Goal: Book appointment/travel/reservation

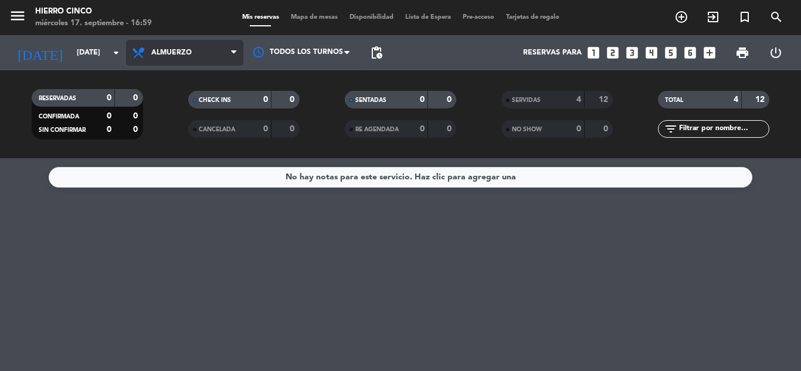
click at [201, 44] on span "Almuerzo" at bounding box center [184, 53] width 117 height 26
click at [224, 155] on div "menu Hierro Cinco [DATE] 17. septiembre - 16:59 Mis reservas Mapa de mesas Disp…" at bounding box center [400, 79] width 801 height 158
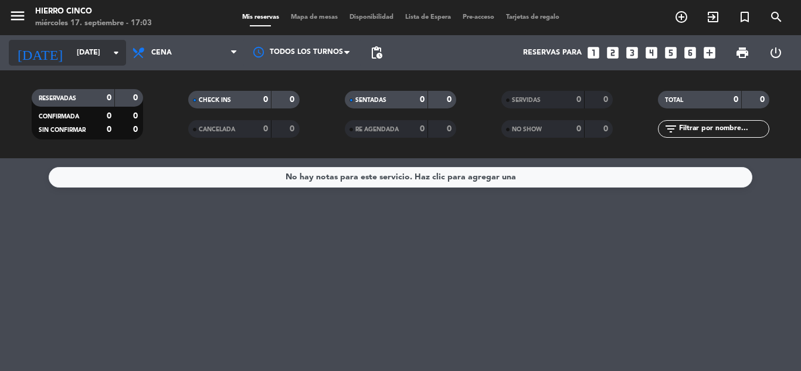
click at [107, 51] on input "[DATE]" at bounding box center [120, 53] width 99 height 20
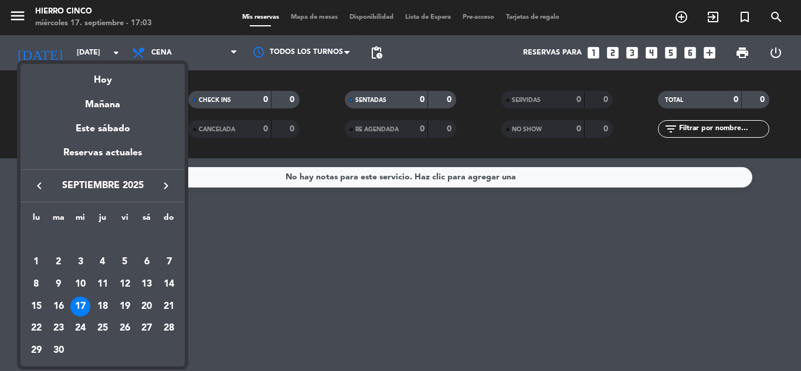
click at [145, 304] on div "20" at bounding box center [147, 307] width 20 height 20
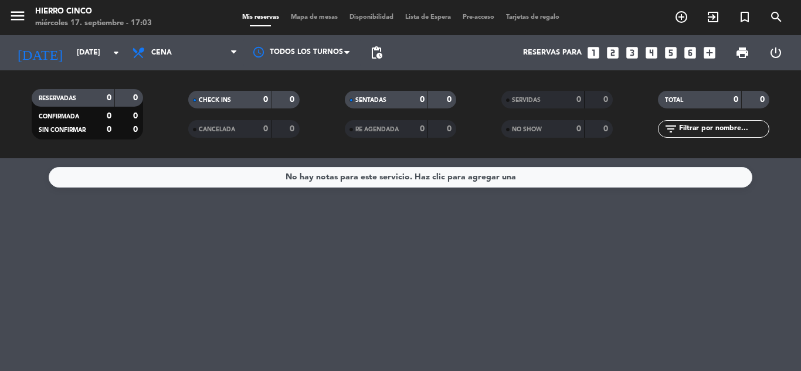
type input "[DATE]"
click at [337, 13] on div "Mis reservas Mapa de mesas Disponibilidad Lista de Espera Pre-acceso Tarjetas d…" at bounding box center [400, 17] width 329 height 11
click at [334, 19] on span "Mapa de mesas" at bounding box center [314, 17] width 59 height 6
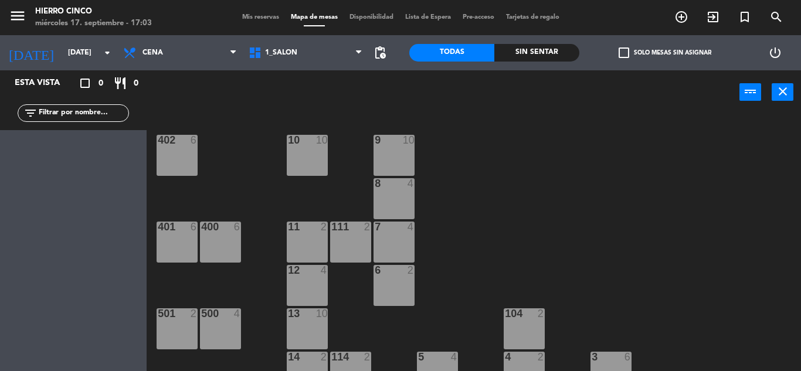
click at [406, 157] on div "9 10" at bounding box center [393, 155] width 41 height 41
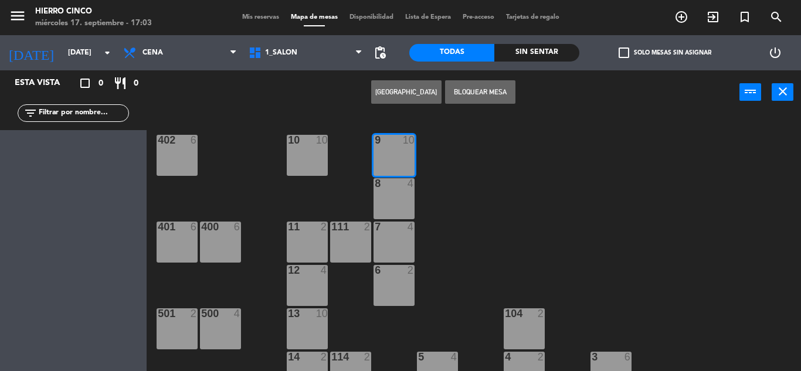
click at [404, 97] on button "[GEOGRAPHIC_DATA]" at bounding box center [406, 91] width 70 height 23
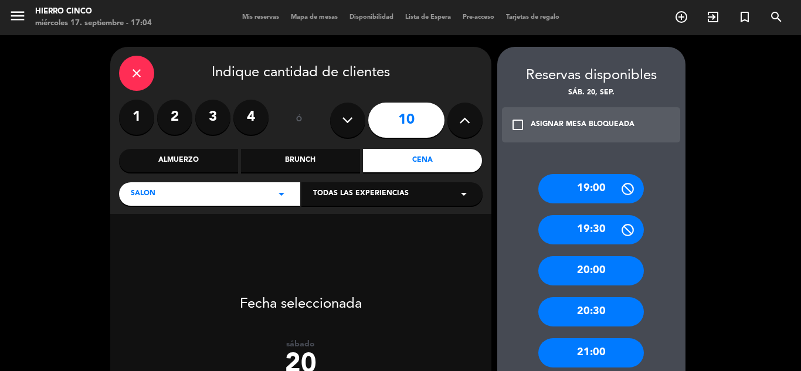
click at [256, 121] on label "4" at bounding box center [250, 117] width 35 height 35
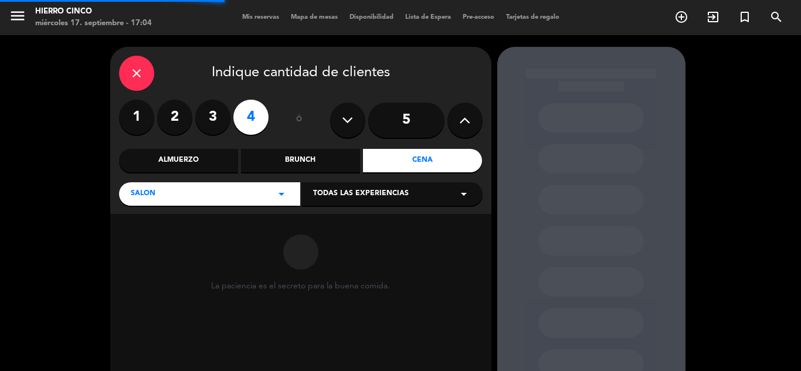
click at [392, 121] on input "5" at bounding box center [406, 120] width 76 height 35
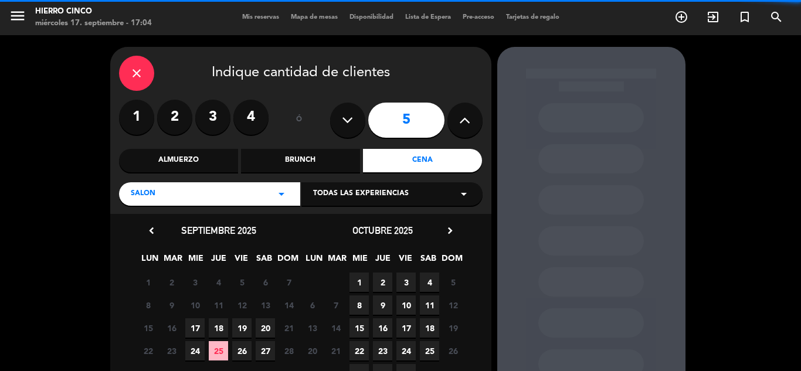
click at [466, 124] on icon at bounding box center [464, 120] width 11 height 18
type input "6"
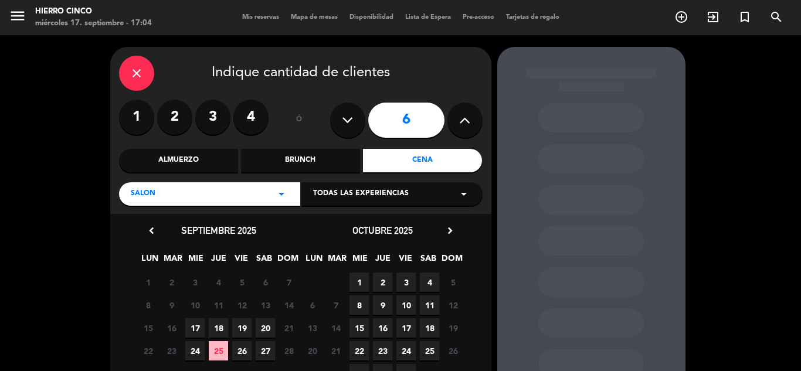
click at [264, 326] on span "20" at bounding box center [265, 327] width 19 height 19
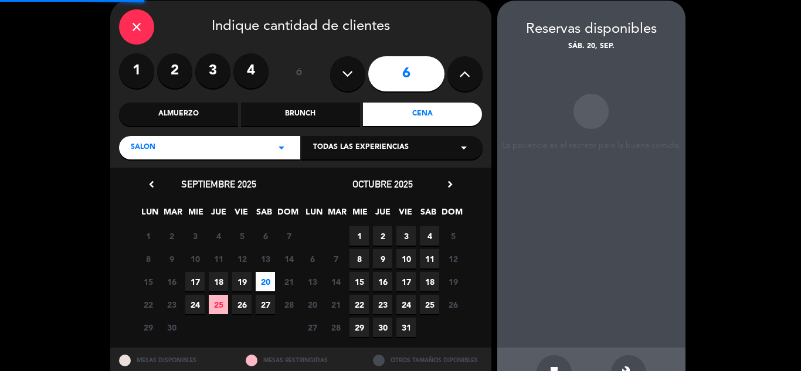
scroll to position [47, 0]
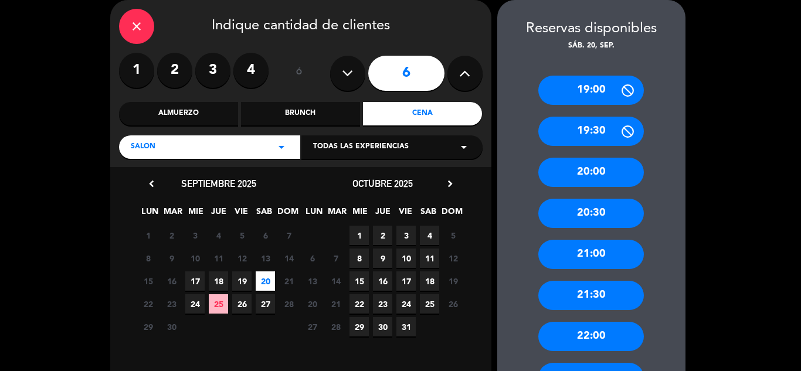
click at [608, 209] on div "20:30" at bounding box center [591, 213] width 106 height 29
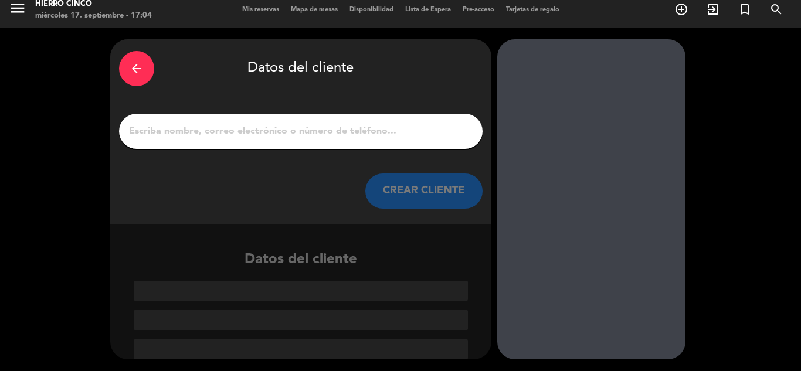
scroll to position [8, 0]
click at [219, 130] on input "1" at bounding box center [301, 131] width 346 height 16
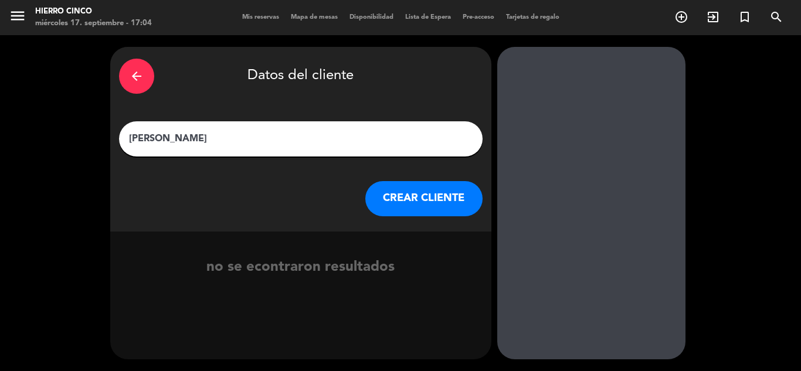
type input "[PERSON_NAME]"
click at [390, 195] on button "CREAR CLIENTE" at bounding box center [423, 198] width 117 height 35
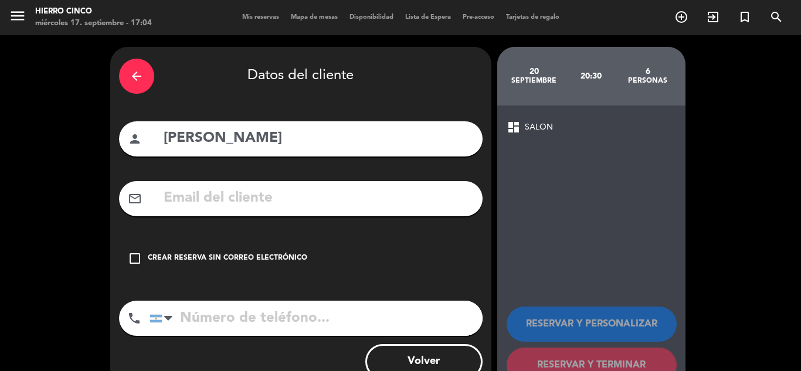
drag, startPoint x: 390, startPoint y: 195, endPoint x: 305, endPoint y: 258, distance: 106.4
click at [304, 254] on div "check_box_outline_blank Crear reserva sin correo electrónico" at bounding box center [300, 258] width 363 height 35
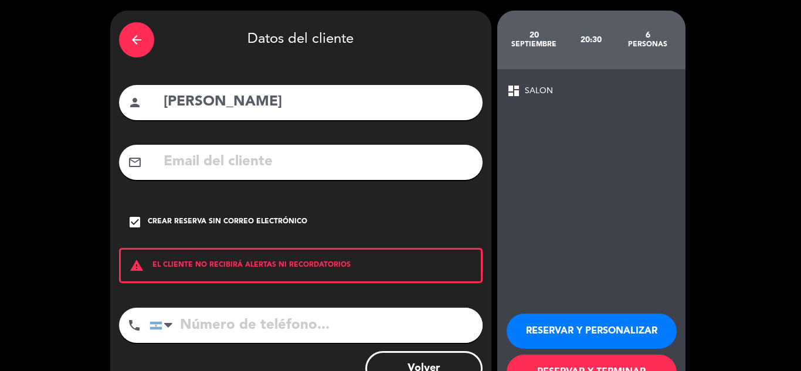
scroll to position [79, 0]
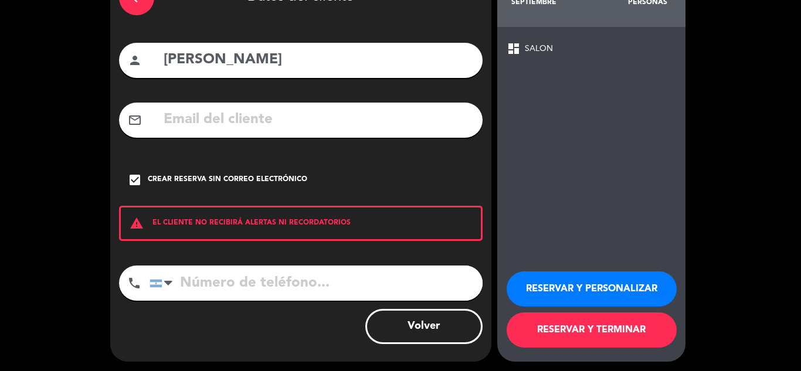
click at [281, 274] on input "tel" at bounding box center [315, 283] width 333 height 35
paste input "[PHONE_NUMBER]"
type input "[PHONE_NUMBER]"
click at [522, 326] on button "RESERVAR Y TERMINAR" at bounding box center [591, 329] width 170 height 35
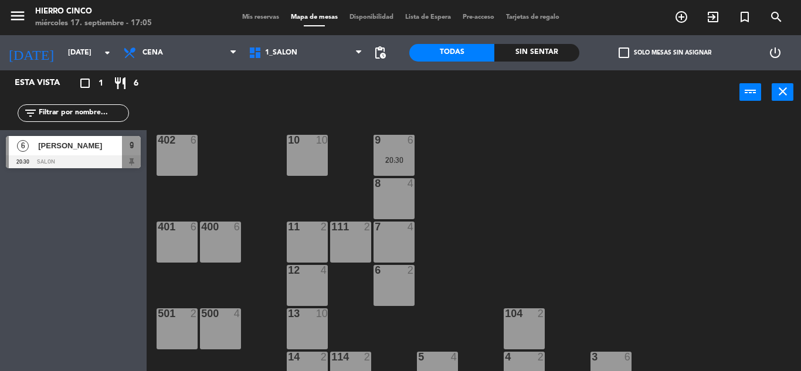
click at [258, 21] on div "Mis reservas Mapa de mesas Disponibilidad Lista de Espera Pre-acceso Tarjetas d…" at bounding box center [400, 17] width 329 height 11
click at [261, 16] on span "Mis reservas" at bounding box center [260, 17] width 49 height 6
